Goal: Task Accomplishment & Management: Complete application form

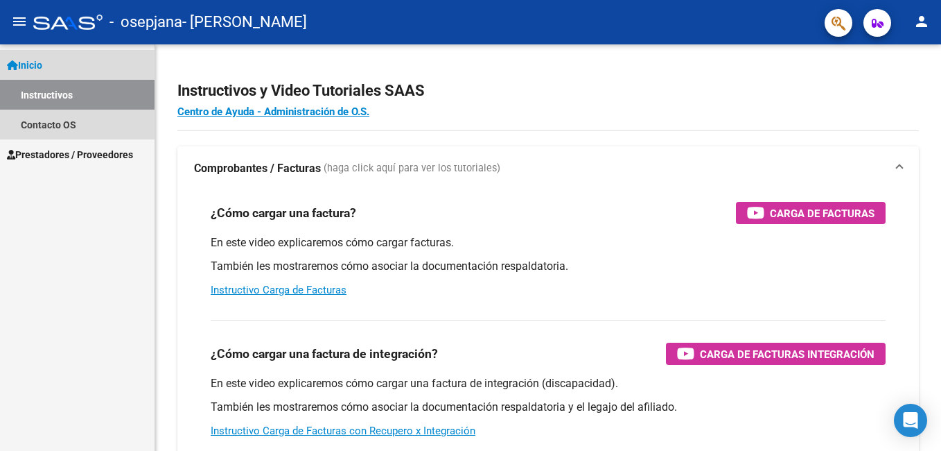
click at [55, 95] on link "Instructivos" at bounding box center [77, 95] width 155 height 30
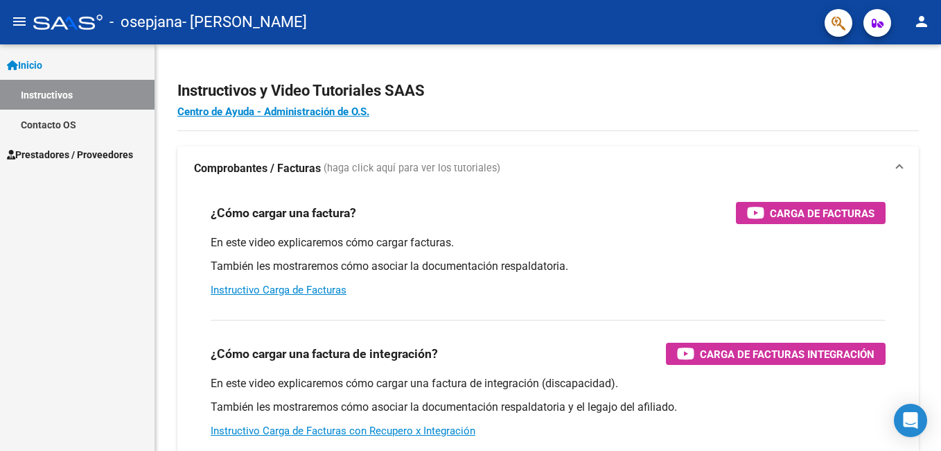
click at [125, 150] on span "Prestadores / Proveedores" at bounding box center [70, 154] width 126 height 15
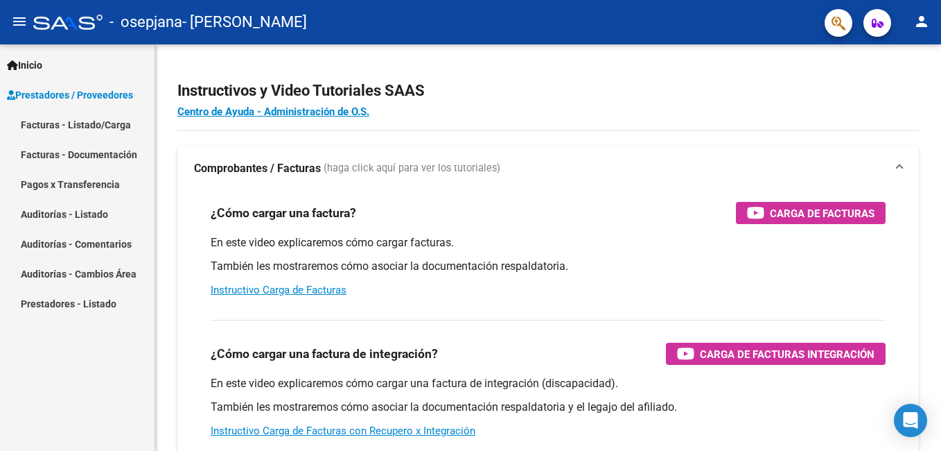
click at [63, 124] on link "Facturas - Listado/Carga" at bounding box center [77, 125] width 155 height 30
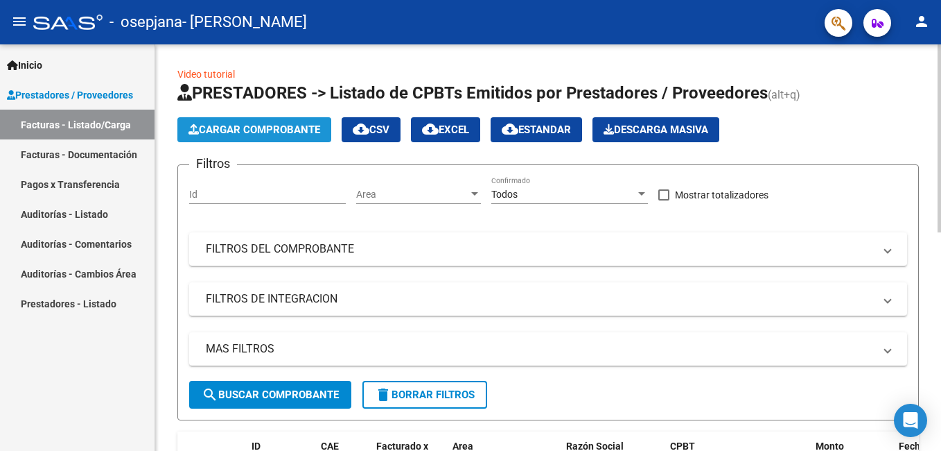
click at [261, 127] on span "Cargar Comprobante" at bounding box center [255, 129] width 132 height 12
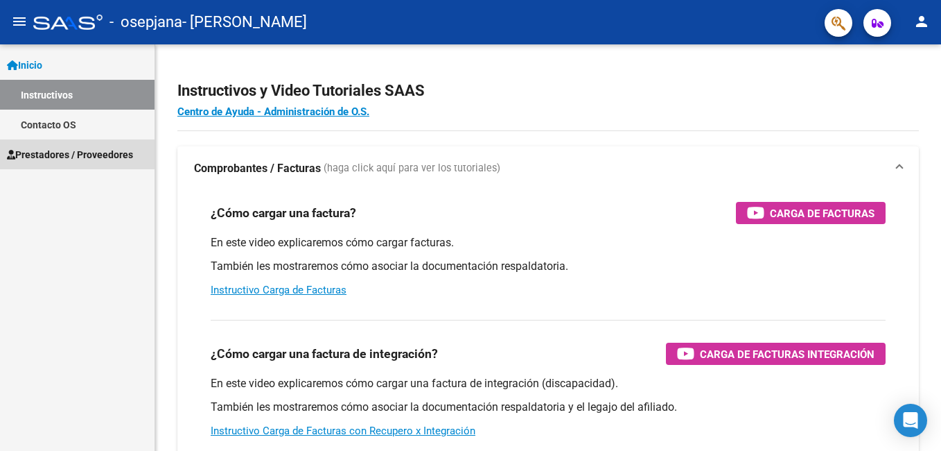
click at [58, 154] on span "Prestadores / Proveedores" at bounding box center [70, 154] width 126 height 15
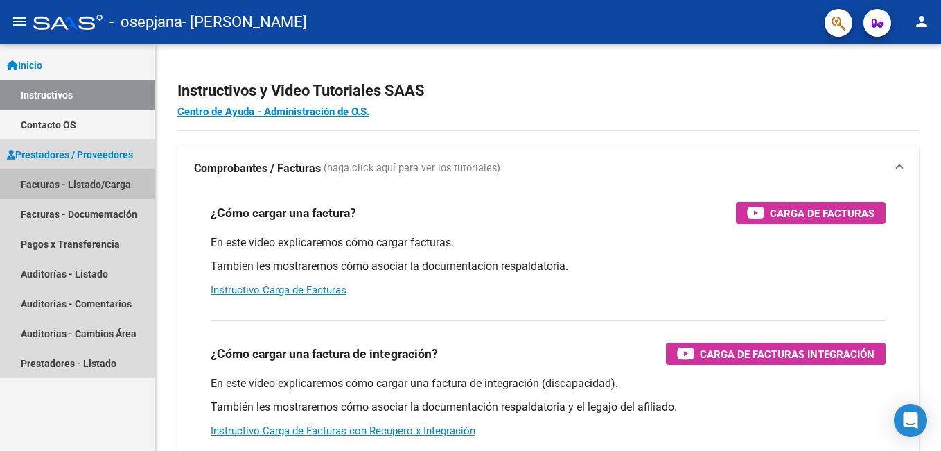
click at [64, 180] on link "Facturas - Listado/Carga" at bounding box center [77, 184] width 155 height 30
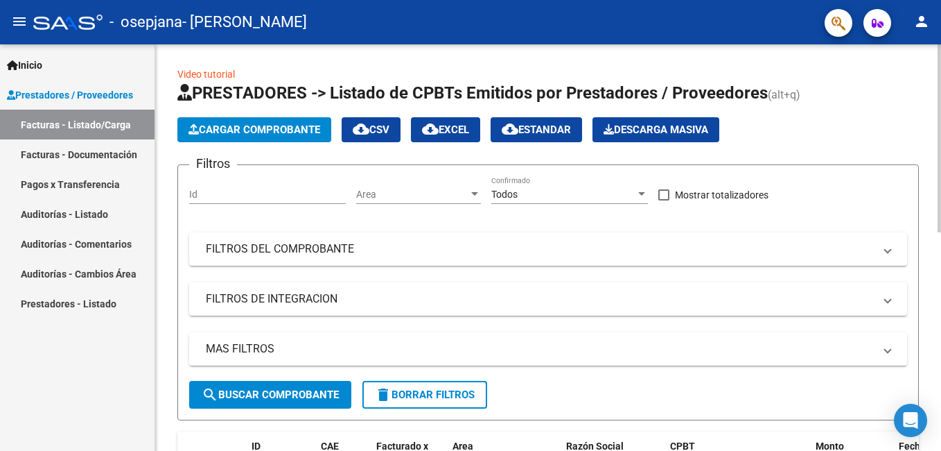
click at [281, 132] on span "Cargar Comprobante" at bounding box center [255, 129] width 132 height 12
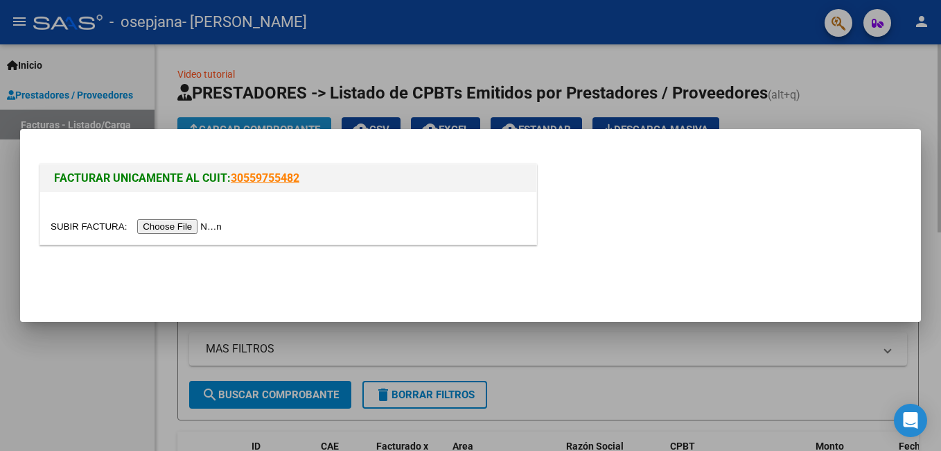
click at [281, 132] on div "FACTURAR UNICAMENTE AL CUIT: 30559755482" at bounding box center [470, 225] width 901 height 193
click at [171, 224] on input "file" at bounding box center [138, 226] width 175 height 15
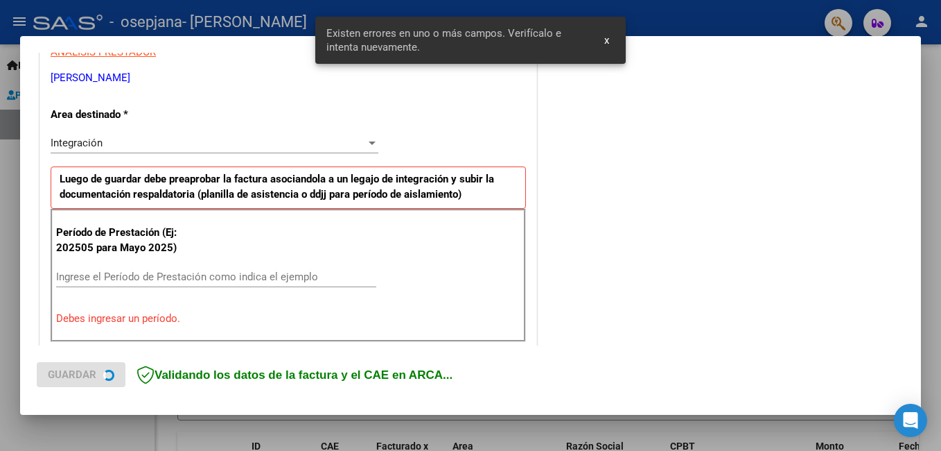
scroll to position [311, 0]
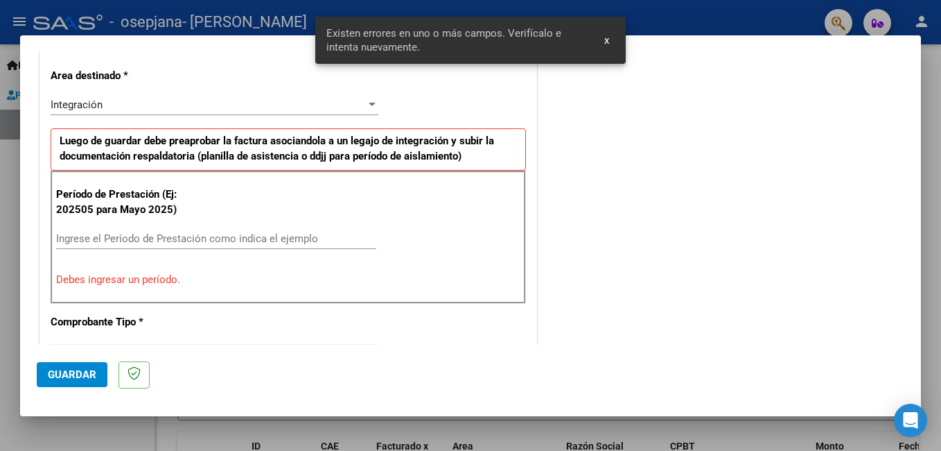
click at [113, 283] on p "Debes ingresar un período." at bounding box center [288, 280] width 464 height 16
click at [106, 236] on input "Ingrese el Período de Prestación como indica el ejemplo" at bounding box center [216, 238] width 320 height 12
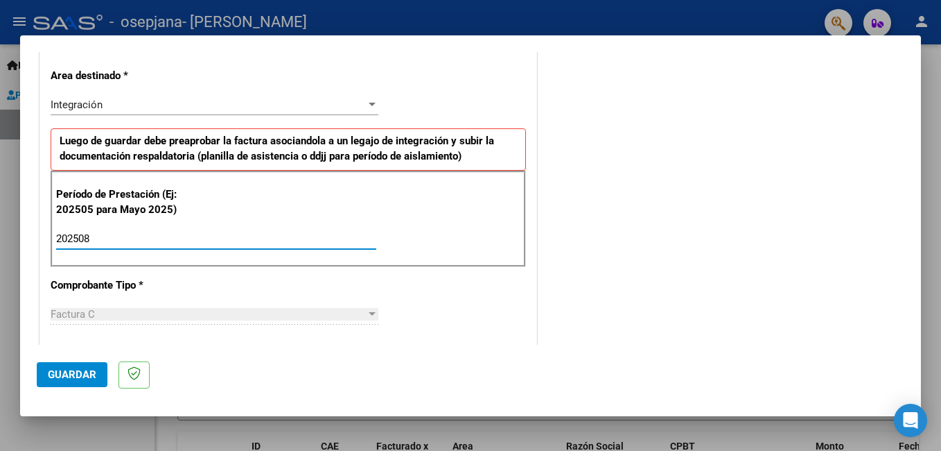
type input "202508"
click at [69, 376] on span "Guardar" at bounding box center [72, 374] width 49 height 12
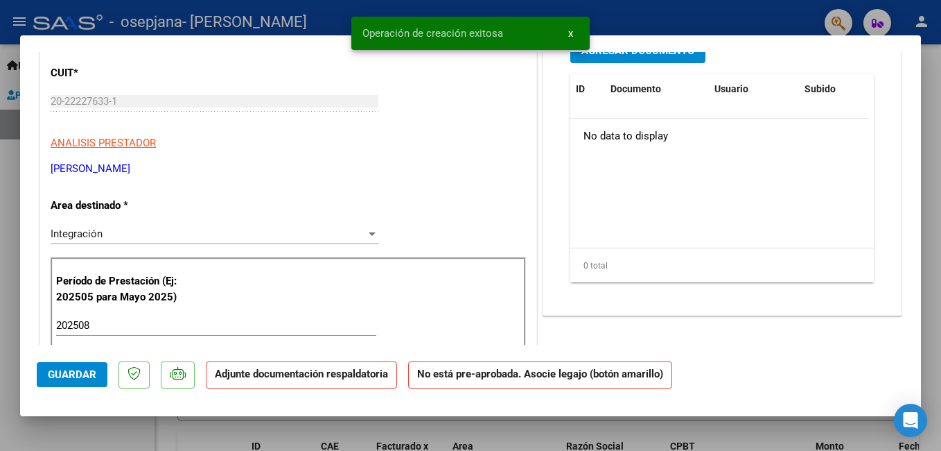
scroll to position [0, 0]
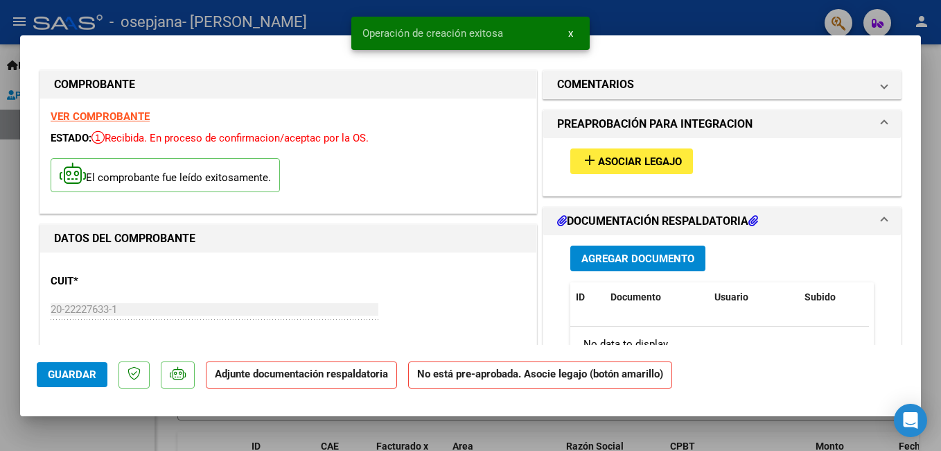
click at [645, 160] on span "Asociar Legajo" at bounding box center [640, 161] width 84 height 12
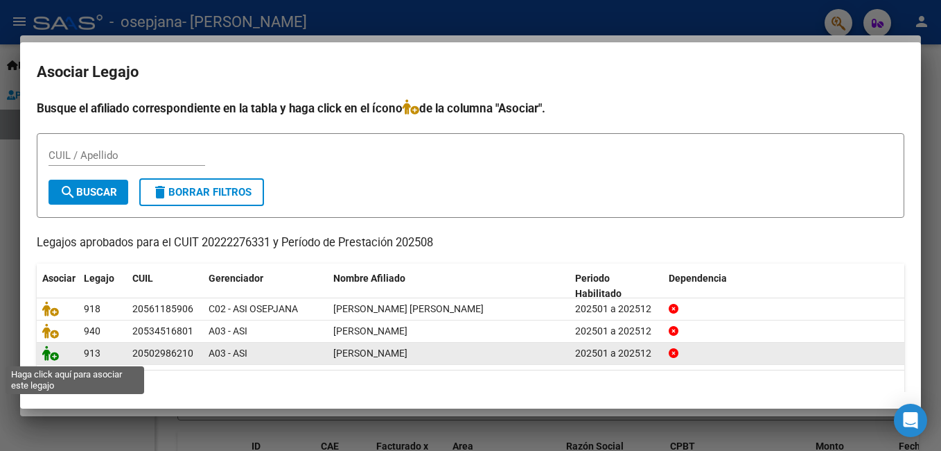
click at [51, 359] on icon at bounding box center [50, 352] width 17 height 15
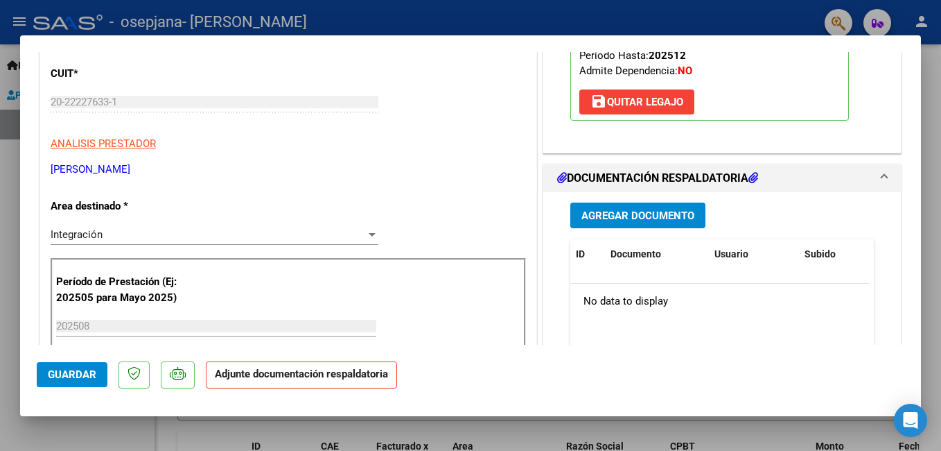
scroll to position [208, 0]
click at [618, 218] on span "Agregar Documento" at bounding box center [638, 215] width 113 height 12
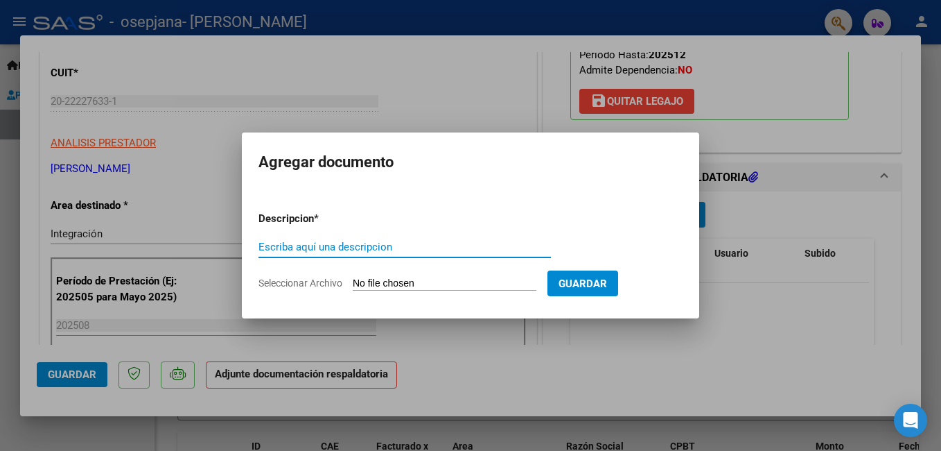
click at [342, 251] on input "Escriba aquí una descripcion" at bounding box center [405, 247] width 293 height 12
type input "FACTURA [DATE]"
click at [274, 285] on span "Seleccionar Archivo" at bounding box center [301, 282] width 84 height 11
click at [353, 285] on input "Seleccionar Archivo" at bounding box center [445, 283] width 184 height 13
type input "C:\fakepath\20222276331_011_00001_00000373 FACTURA [DATE] VERA.pdf"
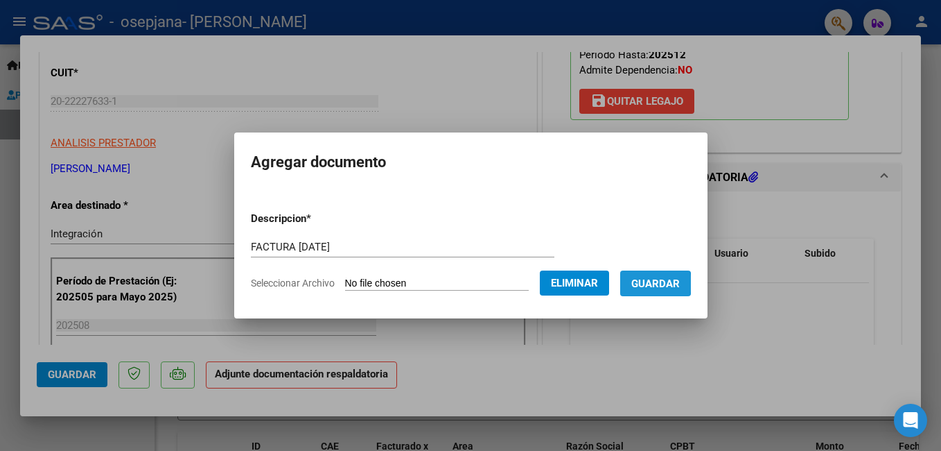
click at [648, 284] on span "Guardar" at bounding box center [656, 283] width 49 height 12
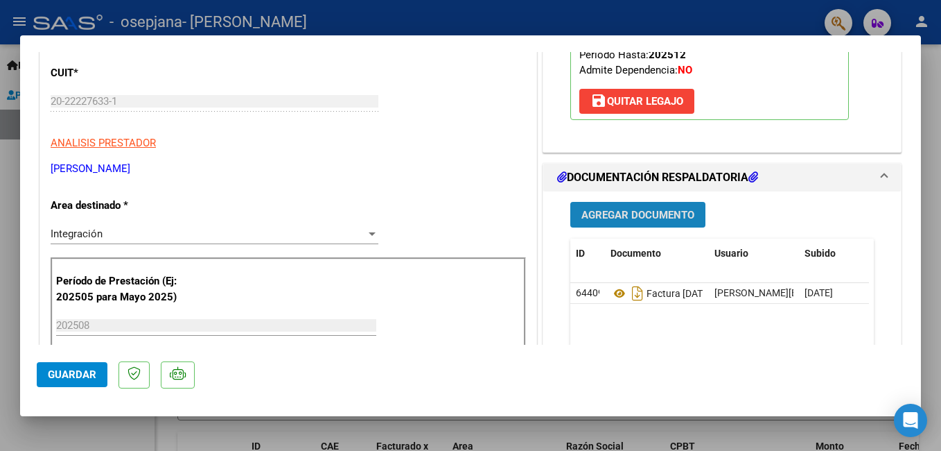
click at [654, 216] on span "Agregar Documento" at bounding box center [638, 215] width 113 height 12
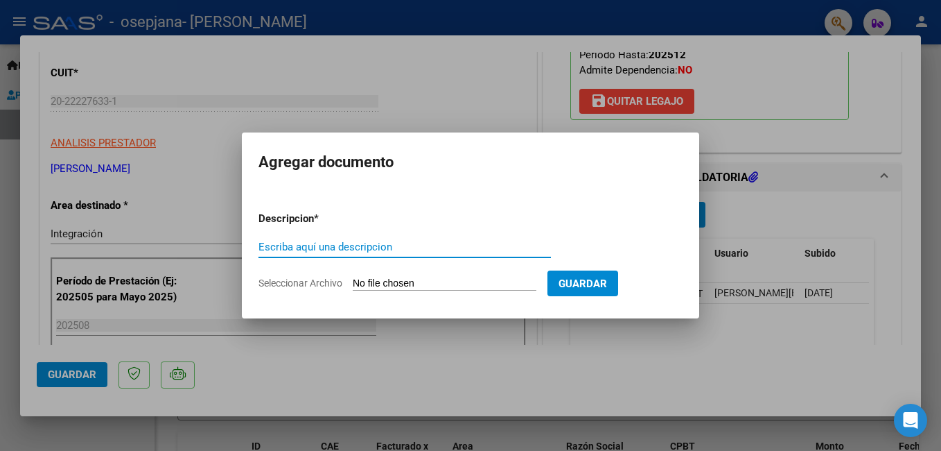
click at [382, 248] on input "Escriba aquí una descripcion" at bounding box center [405, 247] width 293 height 12
type input "PLANILLA ASISTENCIA [DATE]"
click at [277, 285] on span "Seleccionar Archivo" at bounding box center [301, 282] width 84 height 11
click at [353, 285] on input "Seleccionar Archivo" at bounding box center [445, 283] width 184 height 13
type input "C:\fakepath\planilla asistencia [DATE] vera.pdf"
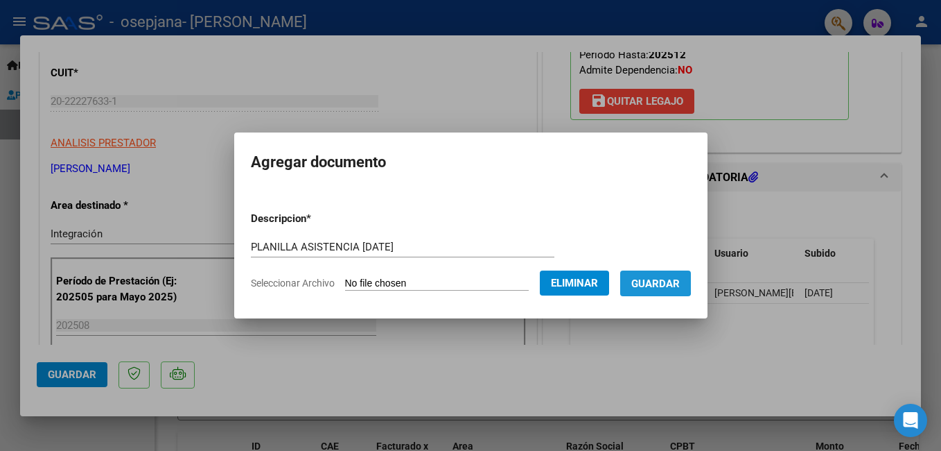
click at [652, 281] on span "Guardar" at bounding box center [656, 283] width 49 height 12
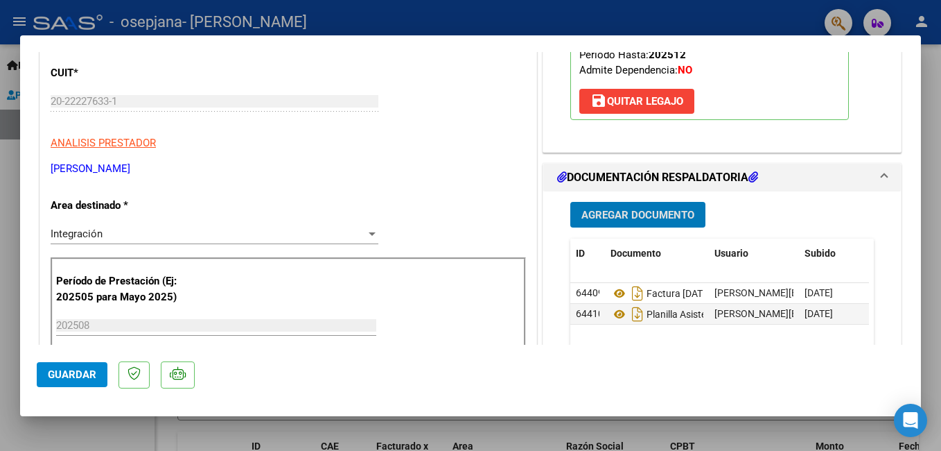
scroll to position [0, 0]
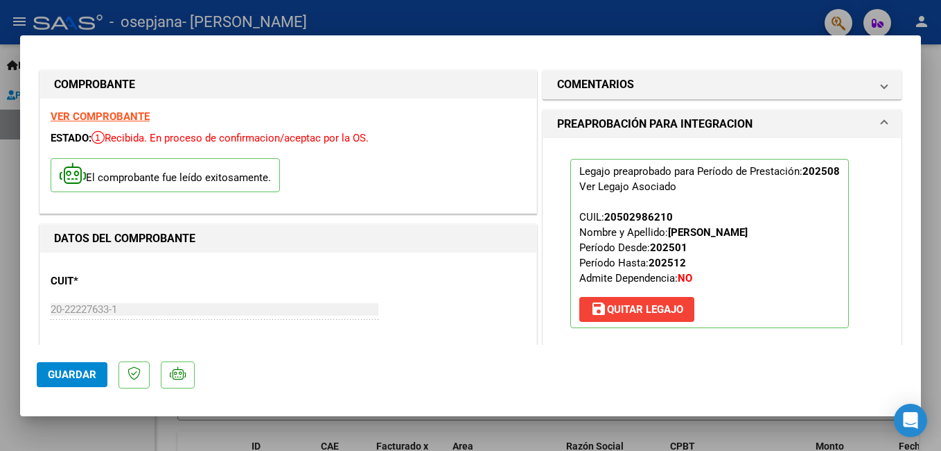
click at [64, 370] on span "Guardar" at bounding box center [72, 374] width 49 height 12
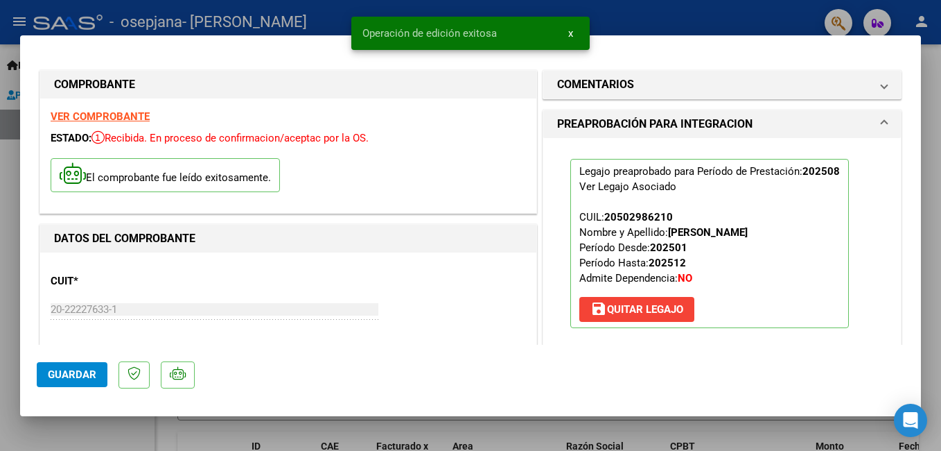
click at [568, 33] on span "x" at bounding box center [570, 33] width 5 height 12
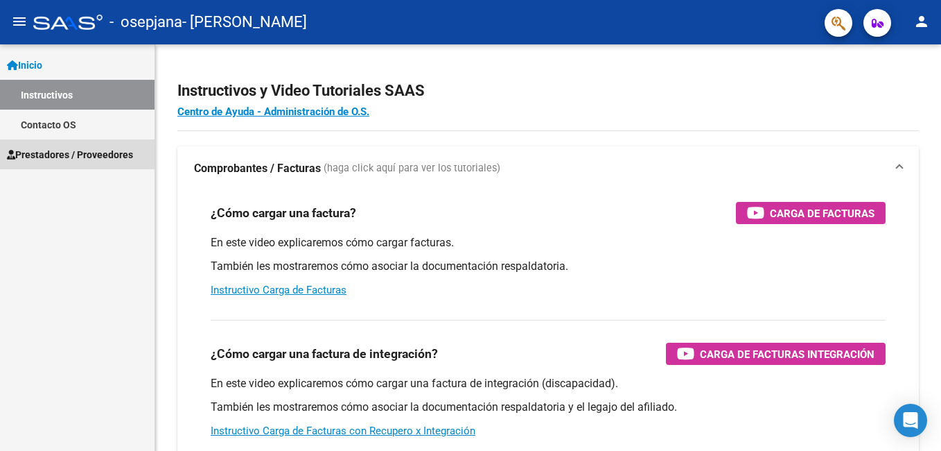
click at [92, 153] on span "Prestadores / Proveedores" at bounding box center [70, 154] width 126 height 15
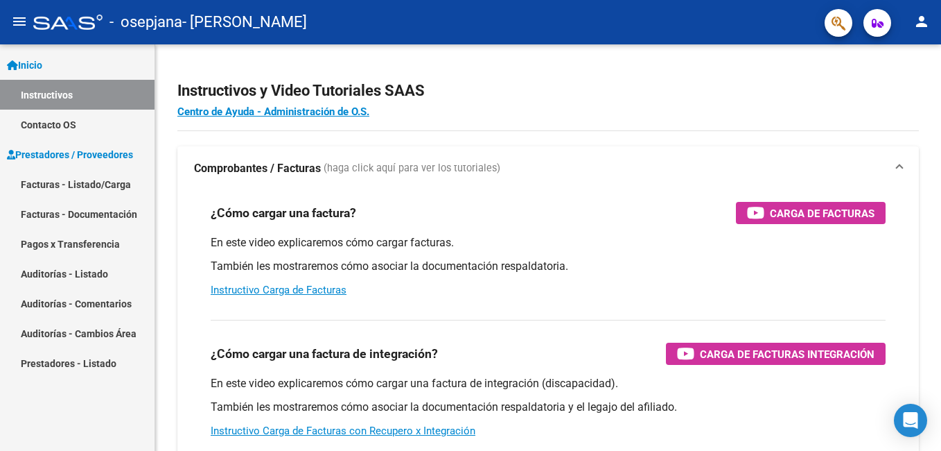
click at [92, 182] on link "Facturas - Listado/Carga" at bounding box center [77, 184] width 155 height 30
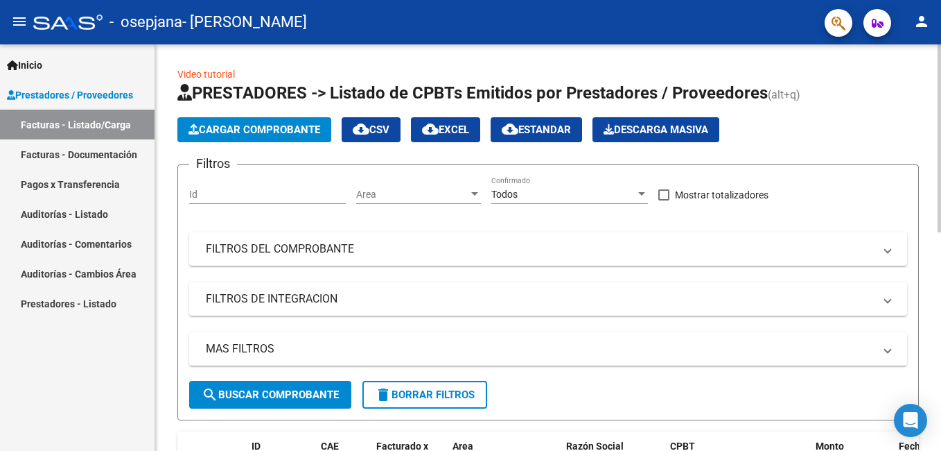
click at [260, 132] on span "Cargar Comprobante" at bounding box center [255, 129] width 132 height 12
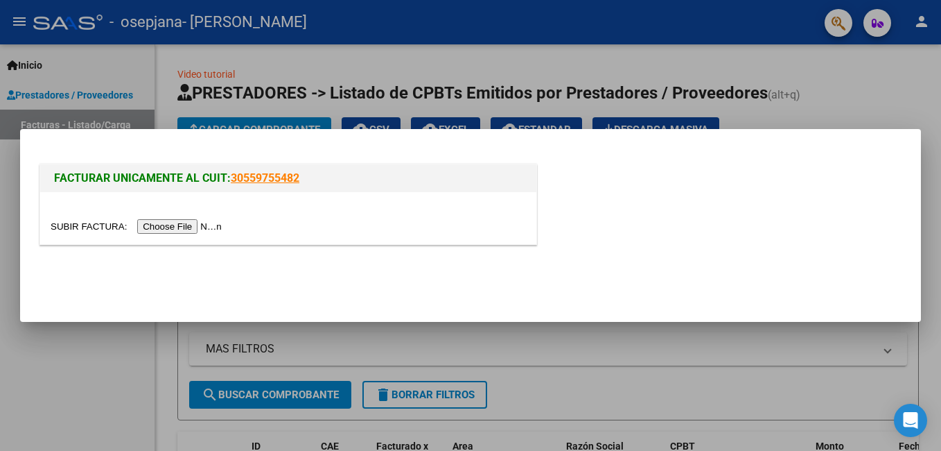
click at [152, 228] on input "file" at bounding box center [138, 226] width 175 height 15
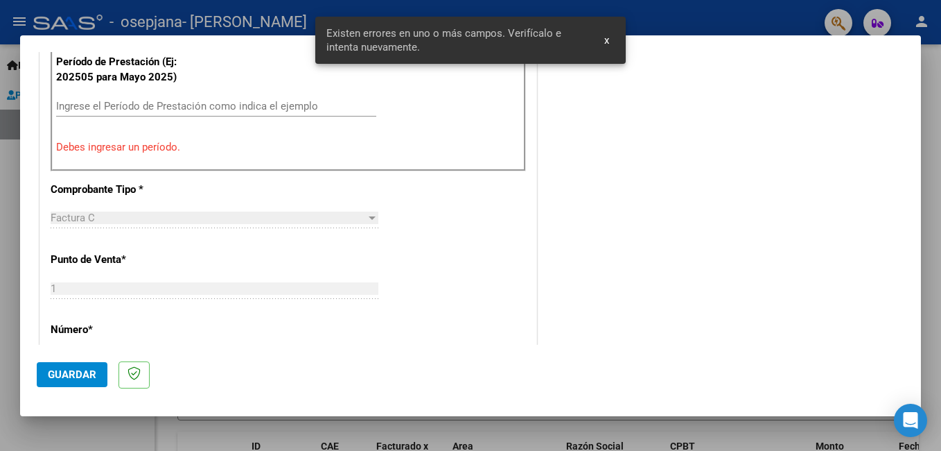
scroll to position [374, 0]
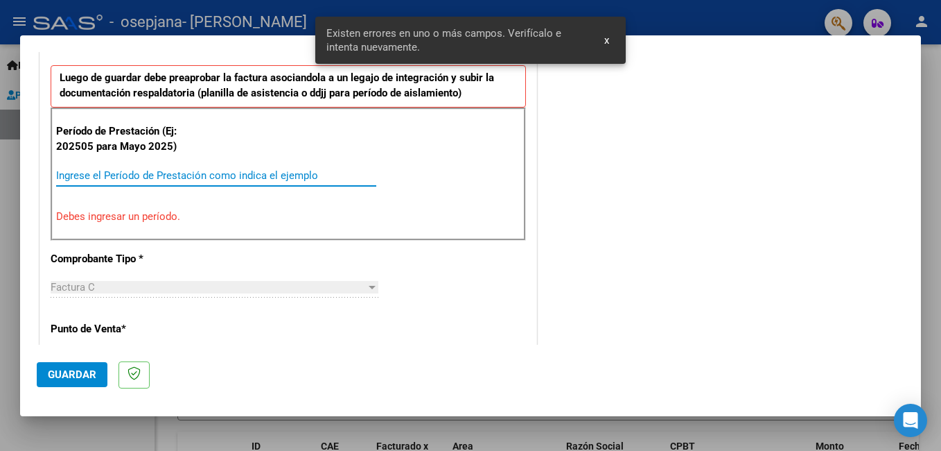
click at [98, 174] on input "Ingrese el Período de Prestación como indica el ejemplo" at bounding box center [216, 175] width 320 height 12
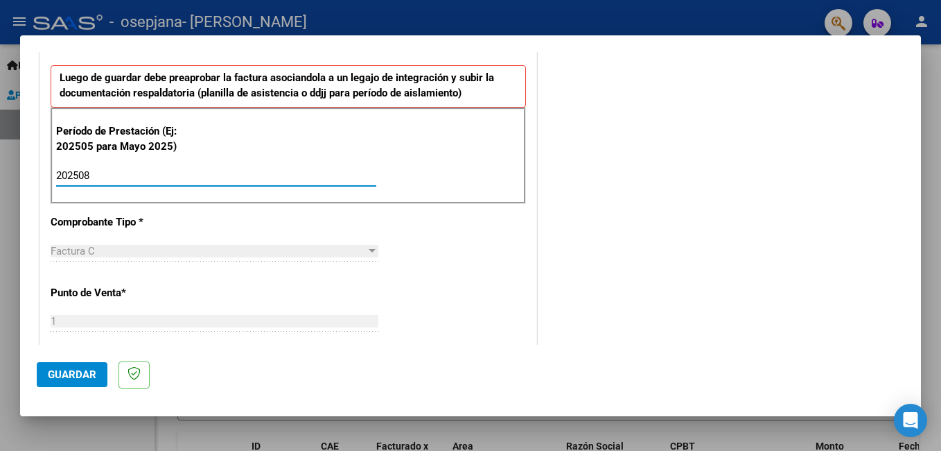
type input "202508"
click at [72, 368] on span "Guardar" at bounding box center [72, 374] width 49 height 12
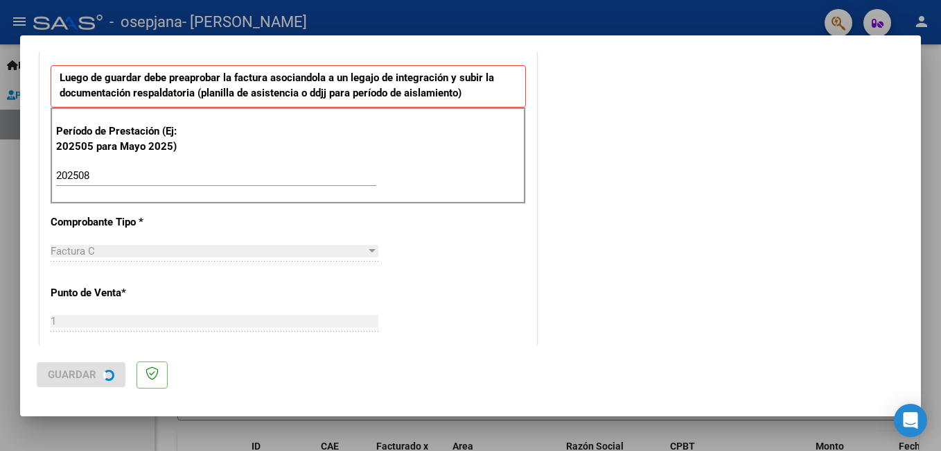
scroll to position [0, 0]
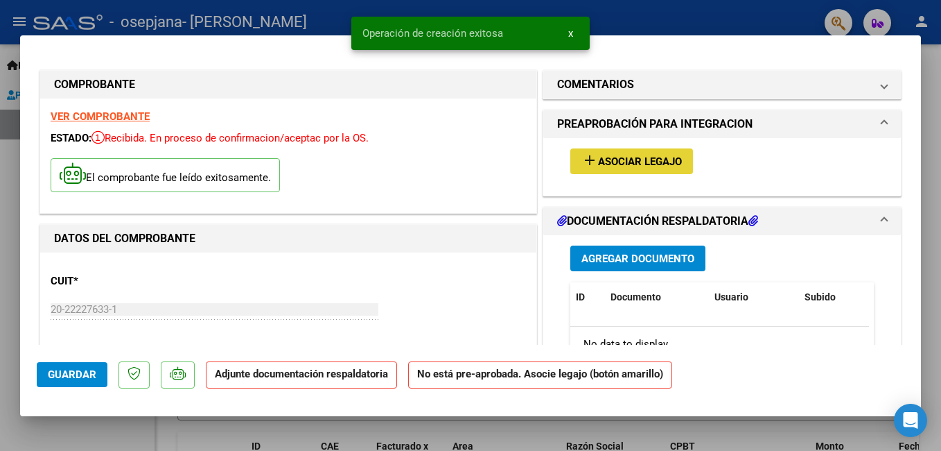
click at [629, 160] on span "Asociar Legajo" at bounding box center [640, 161] width 84 height 12
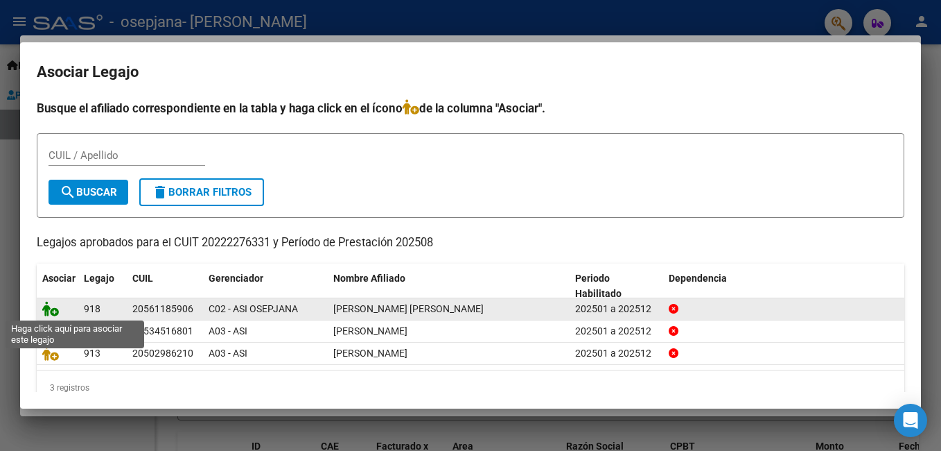
click at [55, 311] on icon at bounding box center [50, 308] width 17 height 15
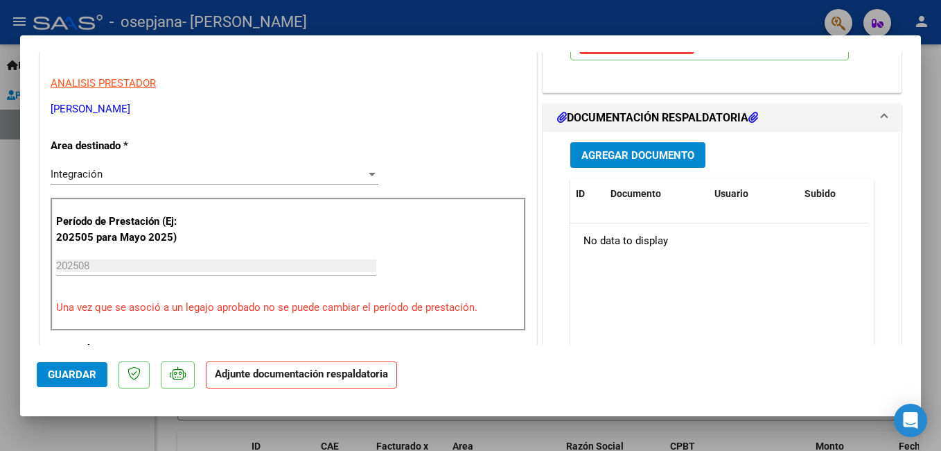
scroll to position [208, 0]
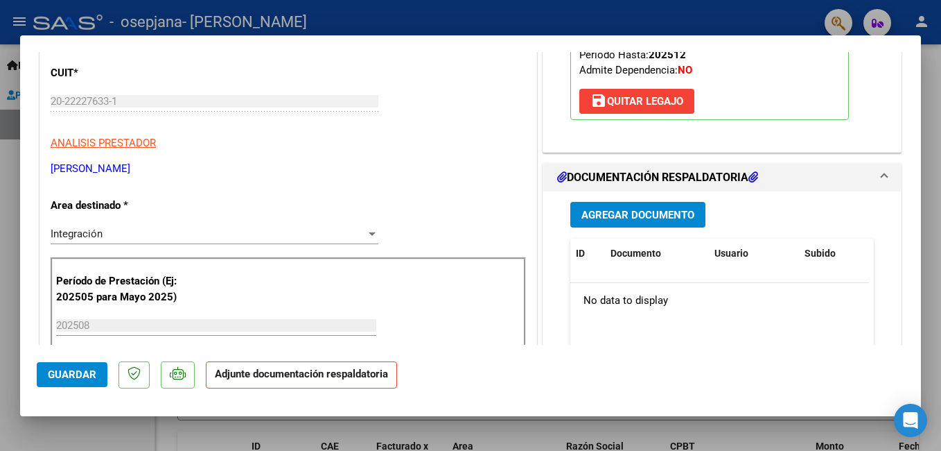
click at [628, 208] on span "Agregar Documento" at bounding box center [638, 214] width 113 height 12
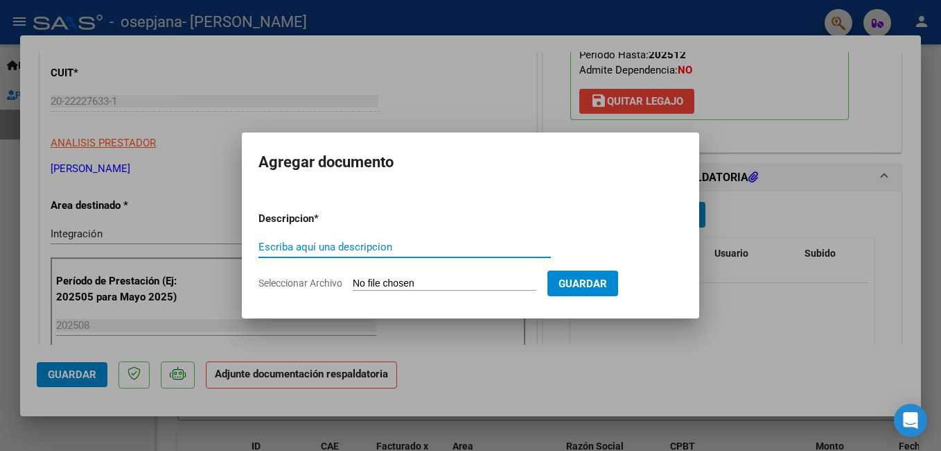
click at [416, 247] on input "Escriba aquí una descripcion" at bounding box center [405, 247] width 293 height 12
type input "FACTURA [DATE]"
click at [335, 280] on span "Seleccionar Archivo" at bounding box center [301, 282] width 84 height 11
click at [353, 280] on input "Seleccionar Archivo" at bounding box center [445, 283] width 184 height 13
type input "C:\fakepath\20222276331_011_00001_00000372 FACTURA [DATE] [PERSON_NAME].pdf"
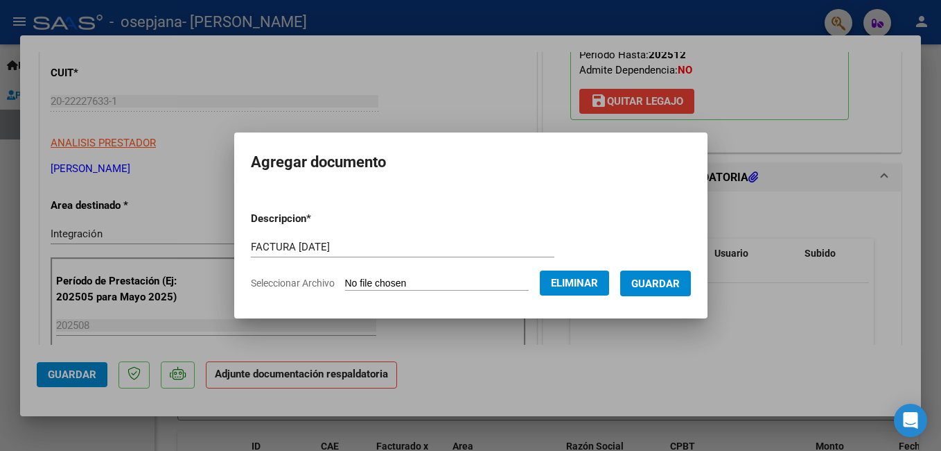
click at [655, 287] on span "Guardar" at bounding box center [656, 283] width 49 height 12
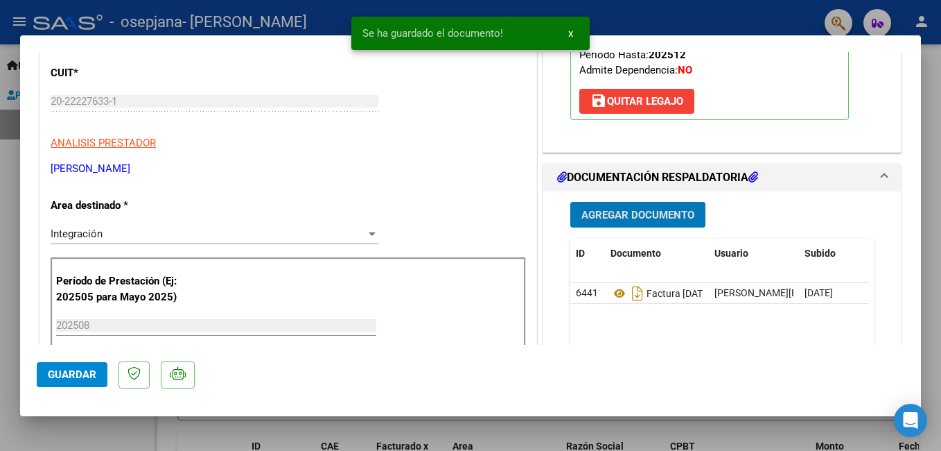
click at [672, 216] on span "Agregar Documento" at bounding box center [638, 215] width 113 height 12
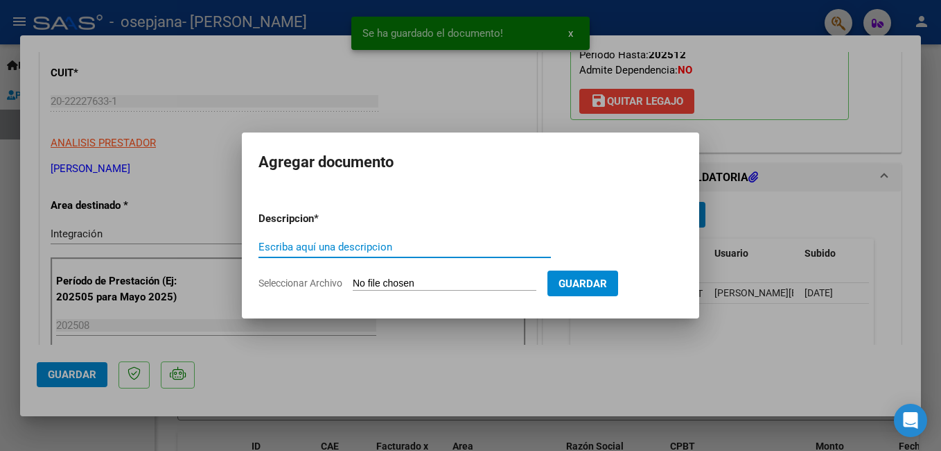
click at [404, 244] on input "Escriba aquí una descripcion" at bounding box center [405, 247] width 293 height 12
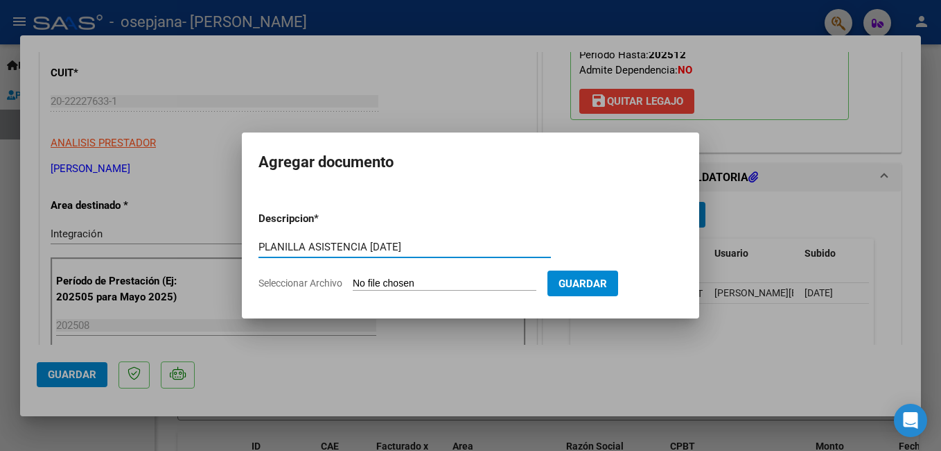
type input "PLANILLA ASISTENCIA [DATE]"
click at [373, 282] on input "Seleccionar Archivo" at bounding box center [445, 283] width 184 height 13
type input "C:\fakepath\planilla asistencia [DATE] [PERSON_NAME].pdf"
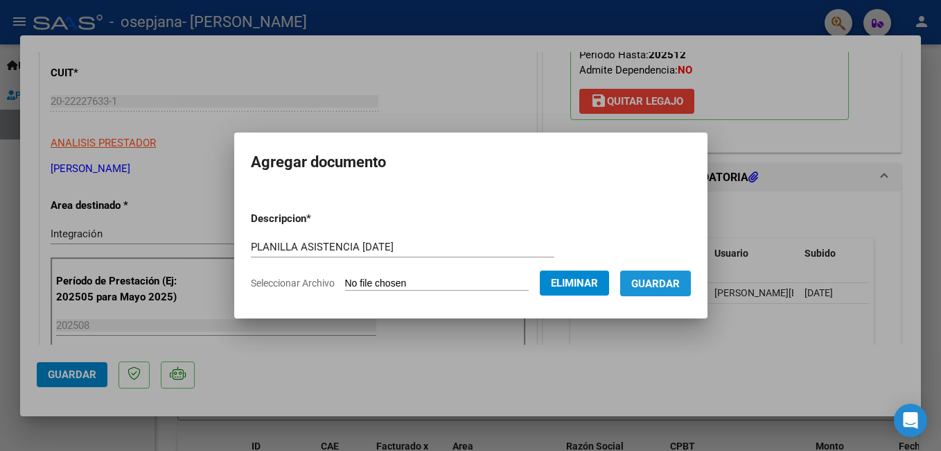
click at [663, 281] on span "Guardar" at bounding box center [656, 283] width 49 height 12
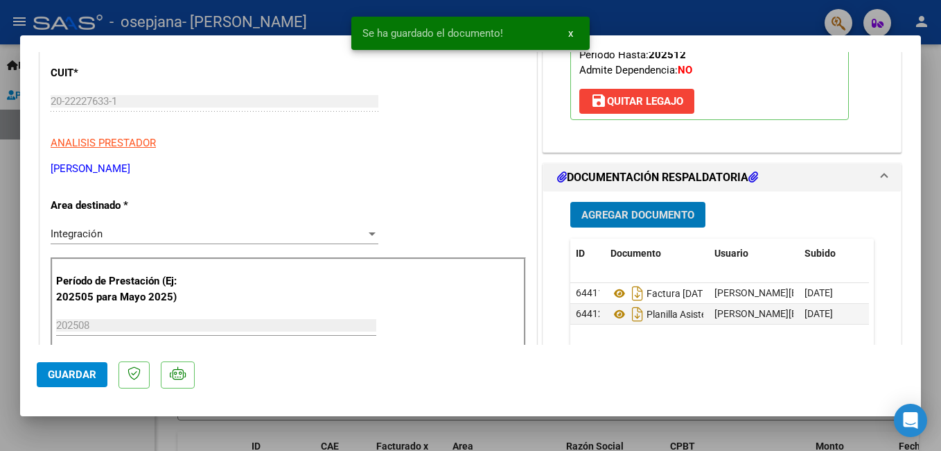
click at [58, 375] on span "Guardar" at bounding box center [72, 374] width 49 height 12
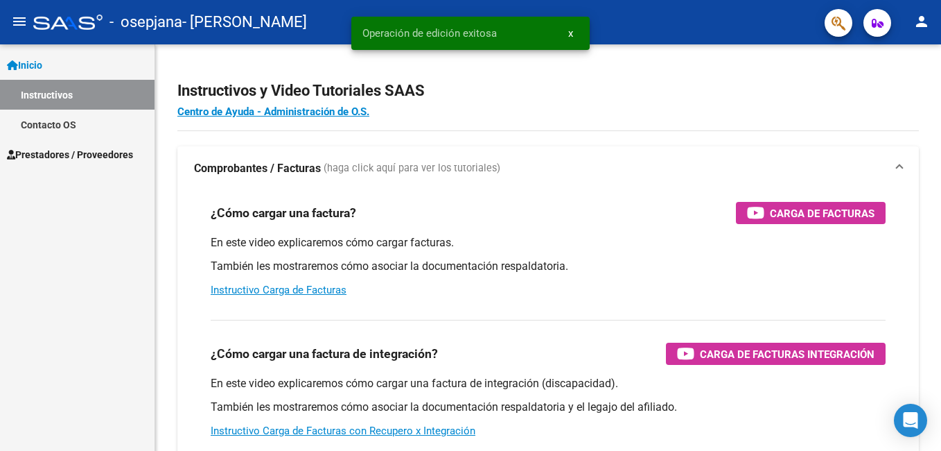
click at [80, 155] on span "Prestadores / Proveedores" at bounding box center [70, 154] width 126 height 15
click at [85, 161] on span "Prestadores / Proveedores" at bounding box center [70, 154] width 126 height 15
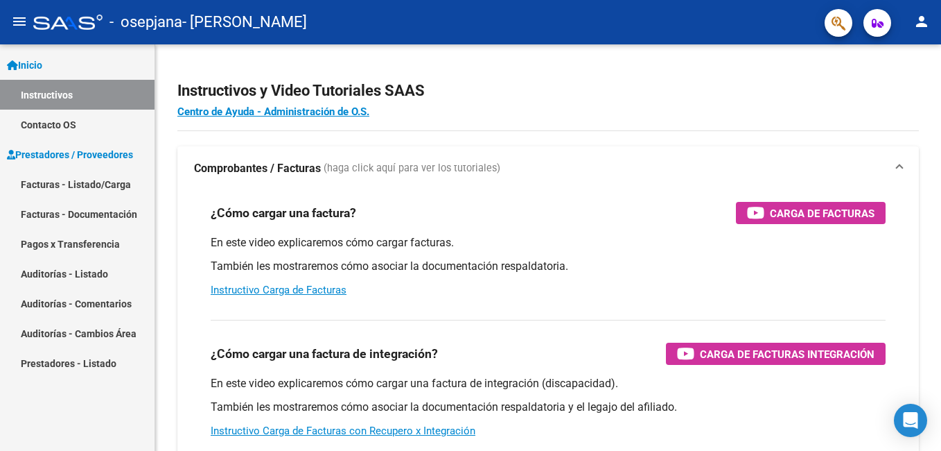
click at [82, 178] on link "Facturas - Listado/Carga" at bounding box center [77, 184] width 155 height 30
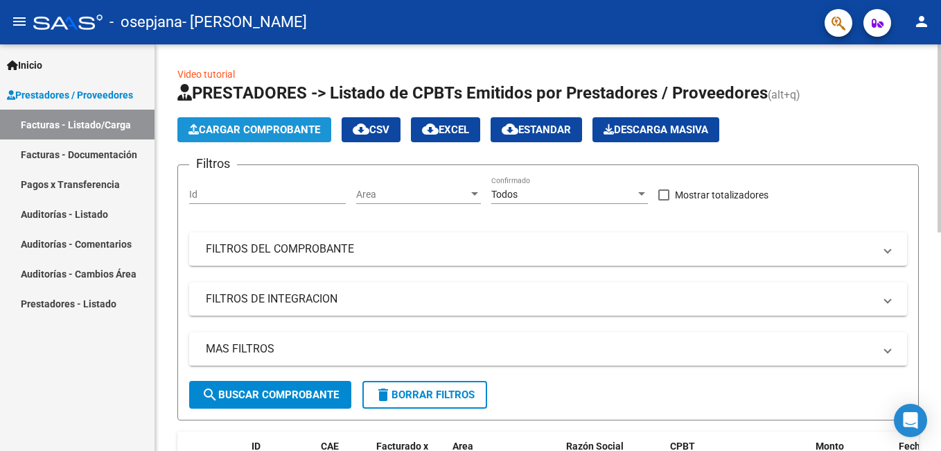
click at [245, 127] on span "Cargar Comprobante" at bounding box center [255, 129] width 132 height 12
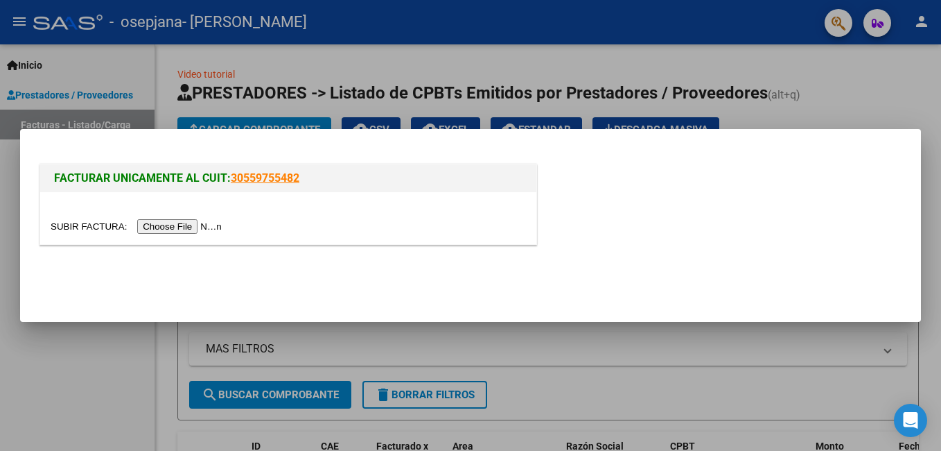
click at [167, 227] on input "file" at bounding box center [138, 226] width 175 height 15
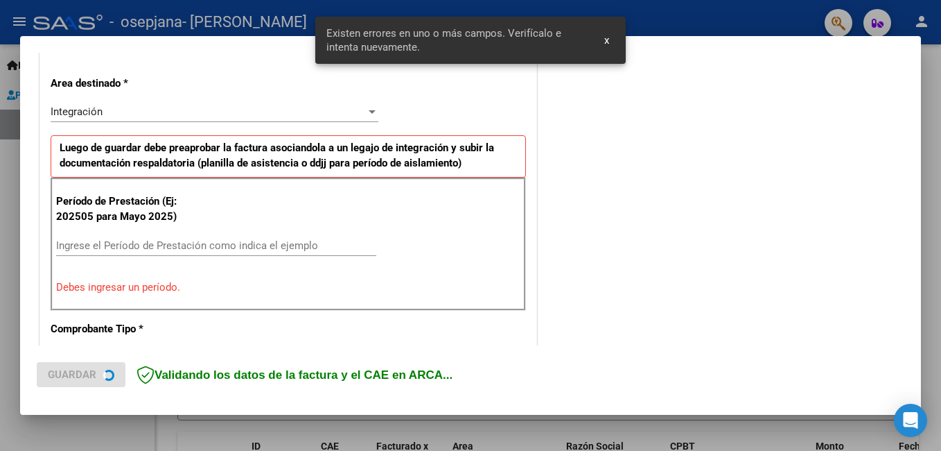
scroll to position [311, 0]
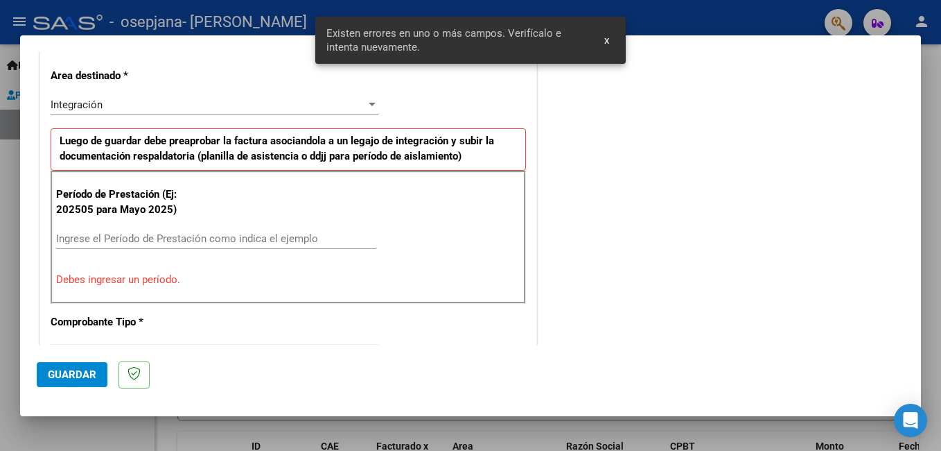
click at [140, 237] on input "Ingrese el Período de Prestación como indica el ejemplo" at bounding box center [216, 238] width 320 height 12
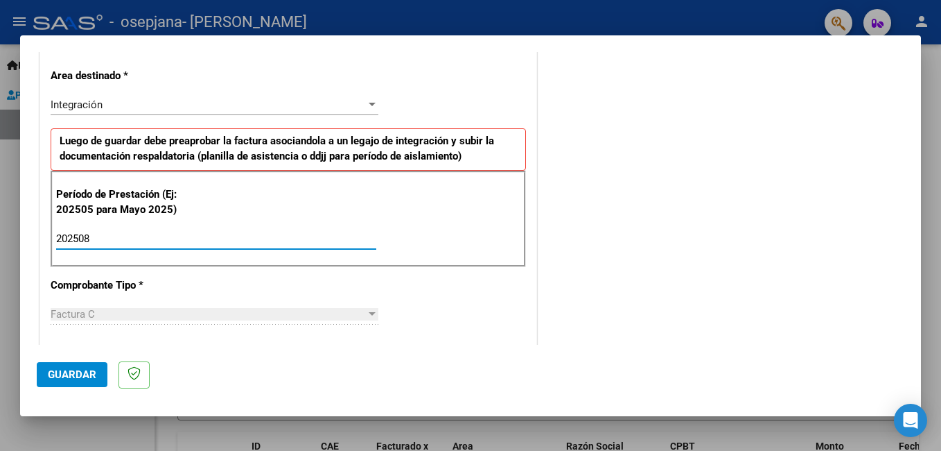
type input "202508"
click at [59, 374] on span "Guardar" at bounding box center [72, 374] width 49 height 12
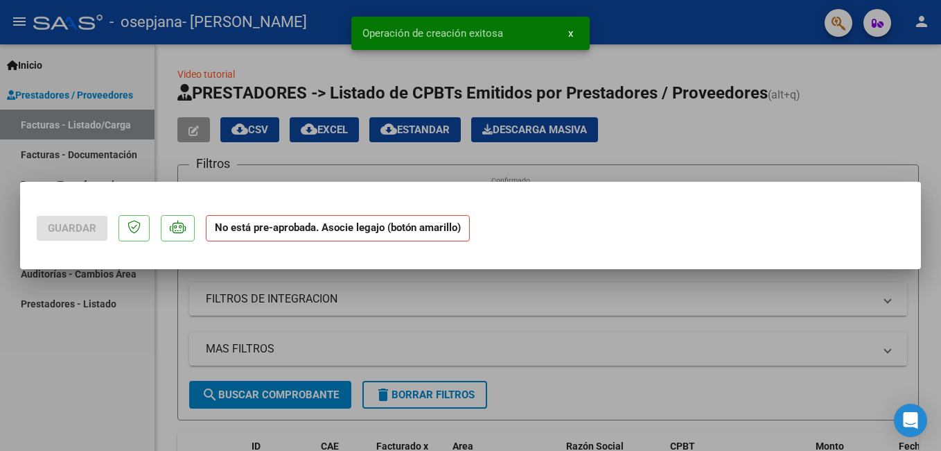
scroll to position [0, 0]
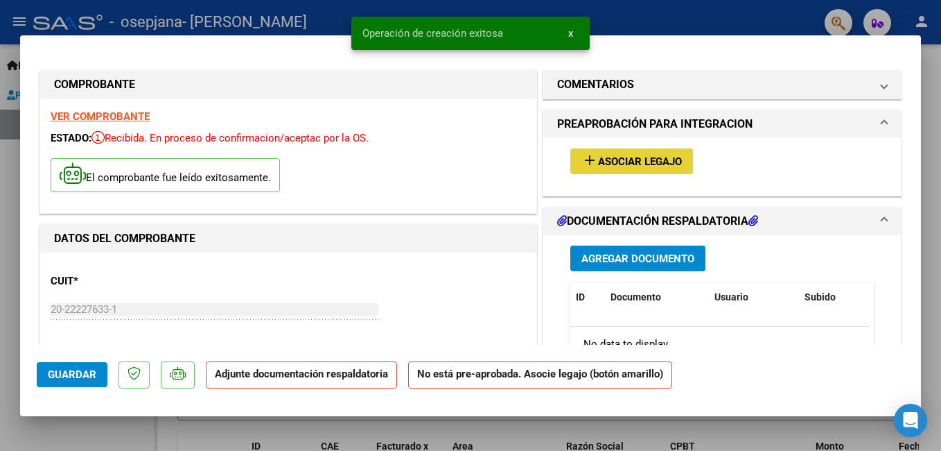
click at [610, 154] on button "add Asociar Legajo" at bounding box center [632, 161] width 123 height 26
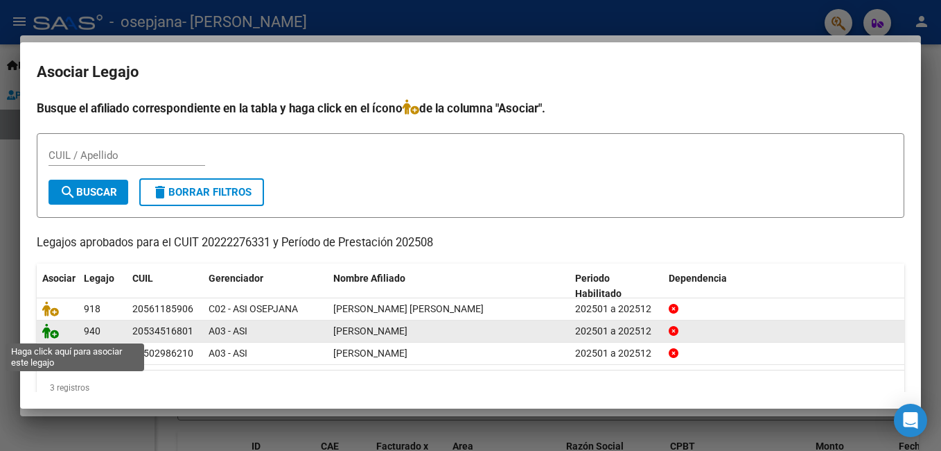
click at [54, 333] on icon at bounding box center [50, 330] width 17 height 15
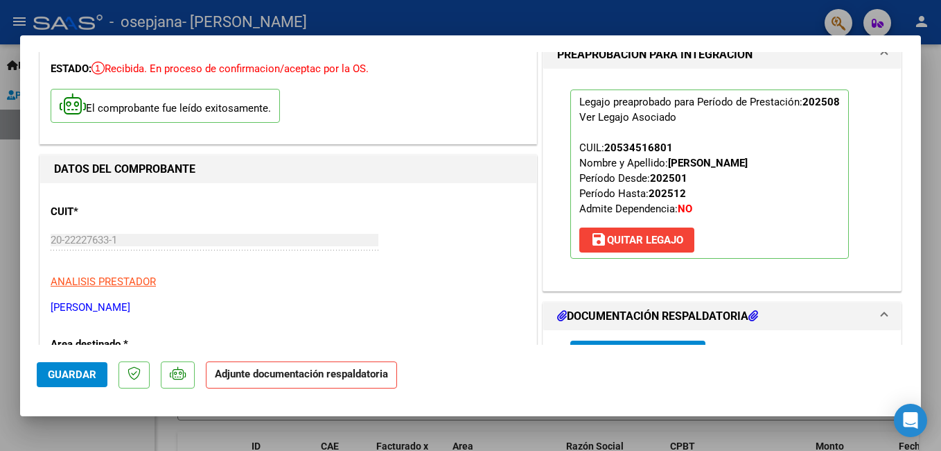
scroll to position [208, 0]
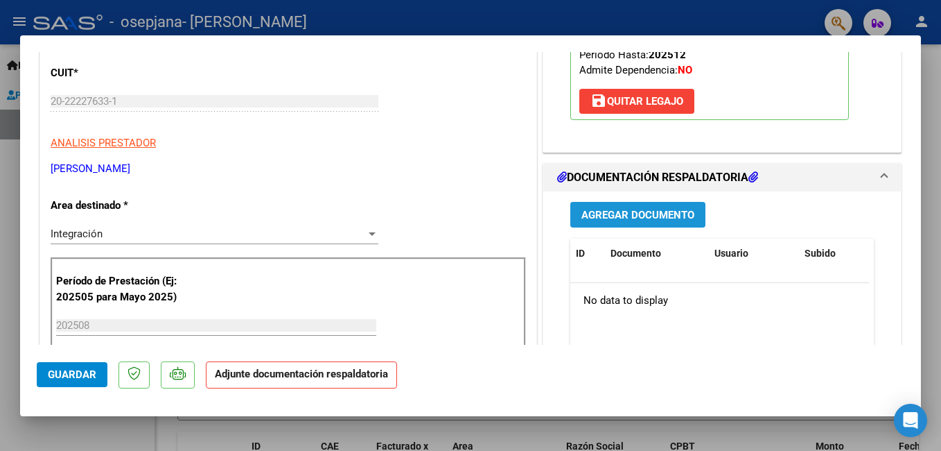
click at [592, 211] on span "Agregar Documento" at bounding box center [638, 215] width 113 height 12
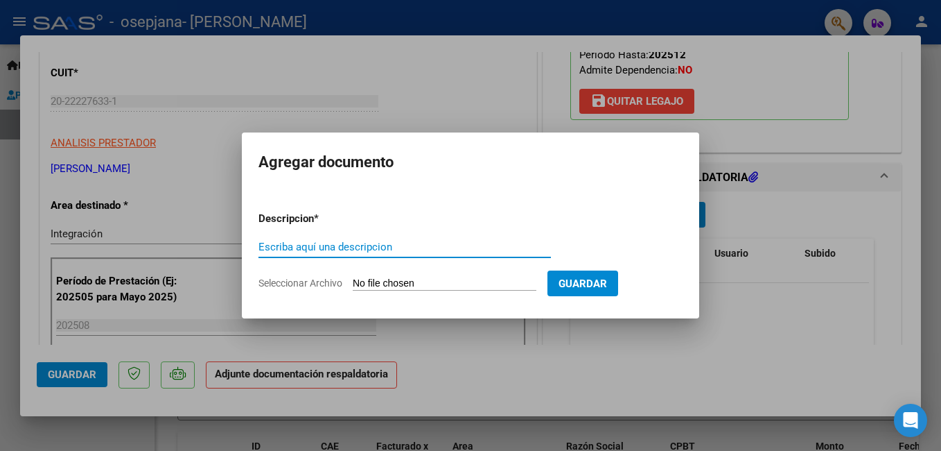
click at [458, 247] on input "Escriba aquí una descripcion" at bounding box center [405, 247] width 293 height 12
type input "FACTURA [DATE]"
click at [446, 281] on input "Seleccionar Archivo" at bounding box center [445, 283] width 184 height 13
type input "C:\fakepath\20222276331_011_00001_00000374 FACTURA [DATE] [PERSON_NAME].pdf"
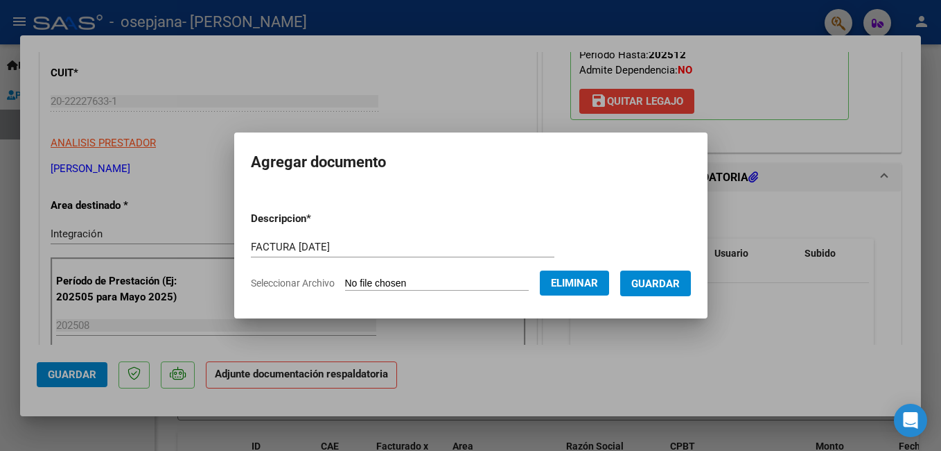
click at [656, 282] on span "Guardar" at bounding box center [656, 283] width 49 height 12
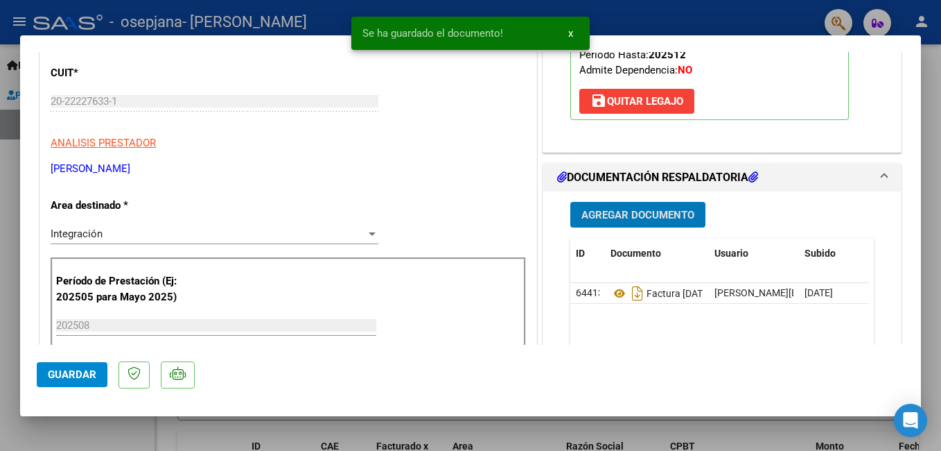
click at [664, 209] on span "Agregar Documento" at bounding box center [638, 215] width 113 height 12
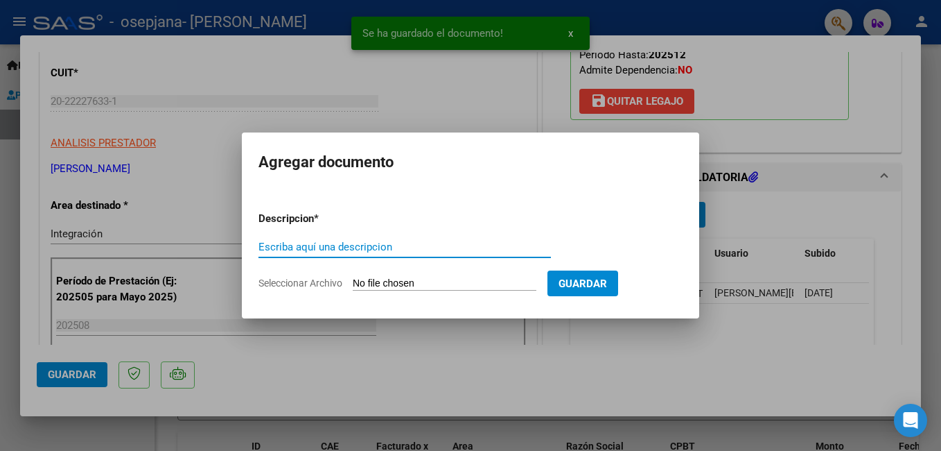
click at [322, 247] on input "Escriba aquí una descripcion" at bounding box center [405, 247] width 293 height 12
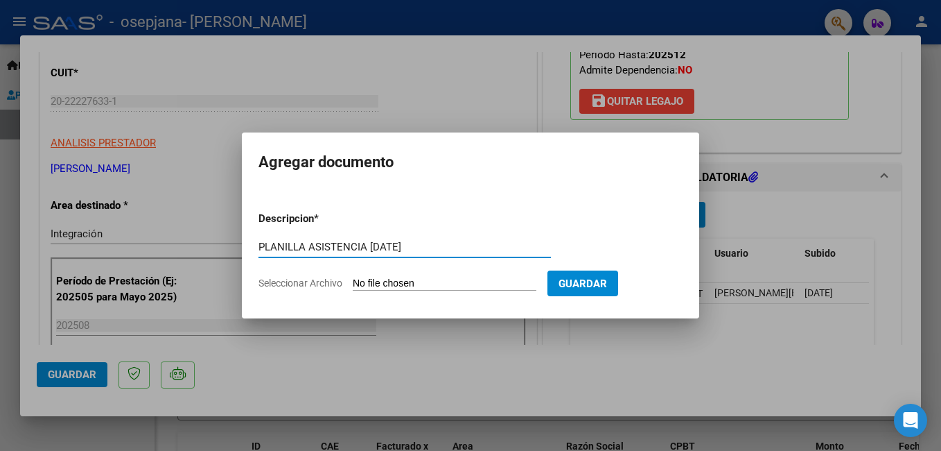
type input "PLANILLA ASISTENCIA [DATE]"
click at [418, 284] on input "Seleccionar Archivo" at bounding box center [445, 283] width 184 height 13
type input "C:\fakepath\planilla asistencia [DATE] [PERSON_NAME].pdf"
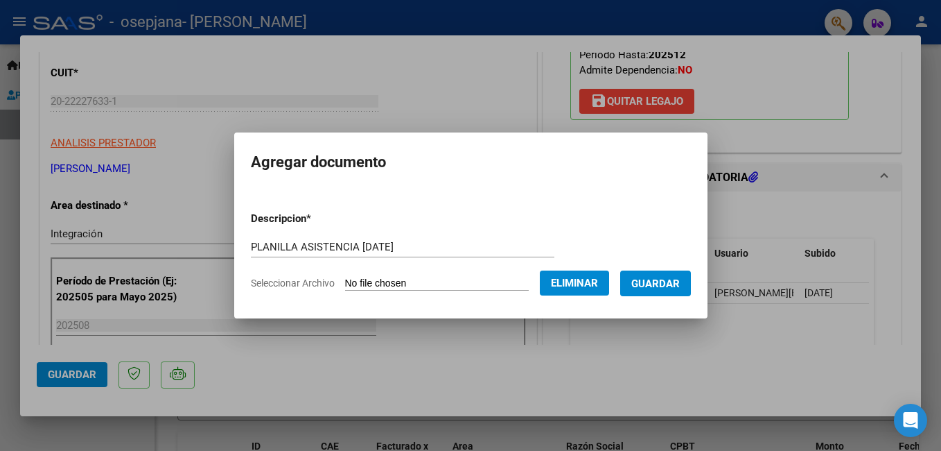
click at [665, 281] on span "Guardar" at bounding box center [656, 283] width 49 height 12
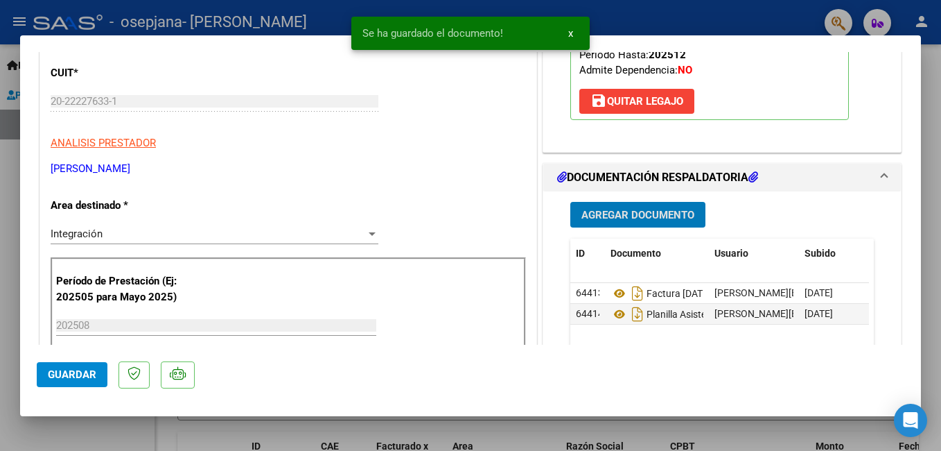
click at [60, 370] on span "Guardar" at bounding box center [72, 374] width 49 height 12
